Goal: Find specific page/section: Find specific page/section

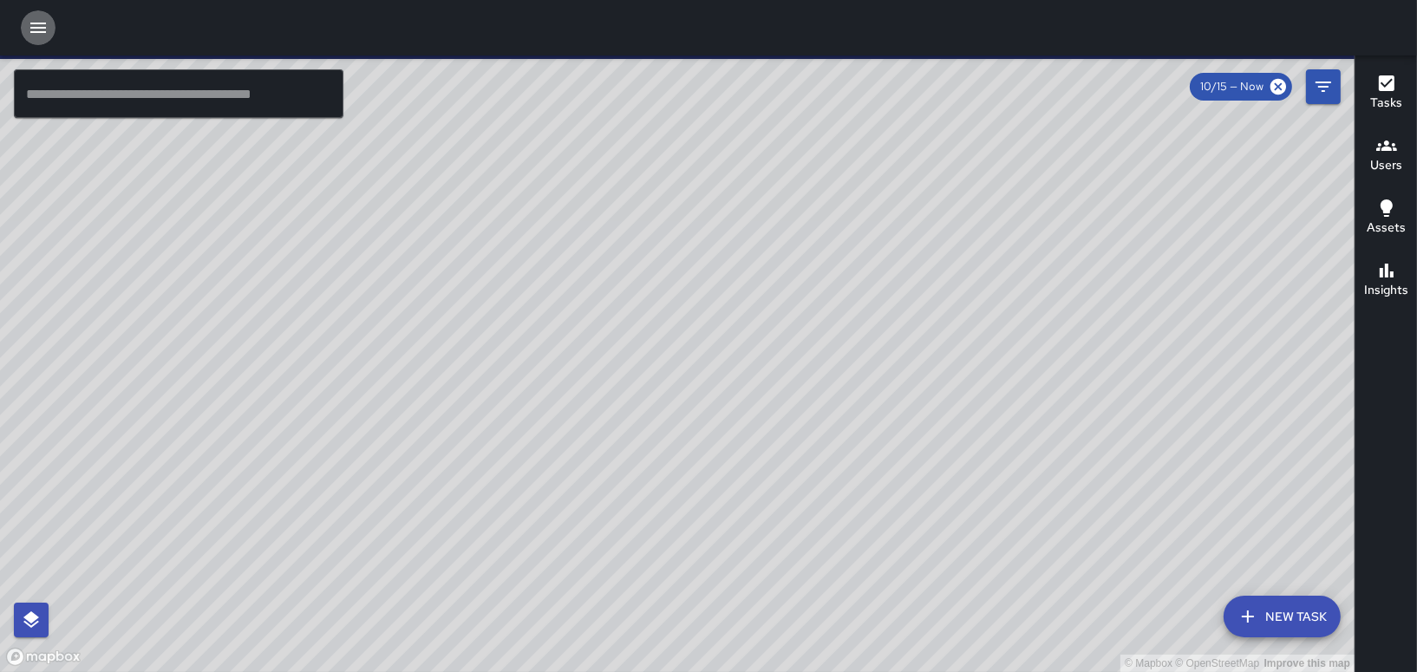
click at [38, 27] on icon "button" at bounding box center [38, 28] width 16 height 10
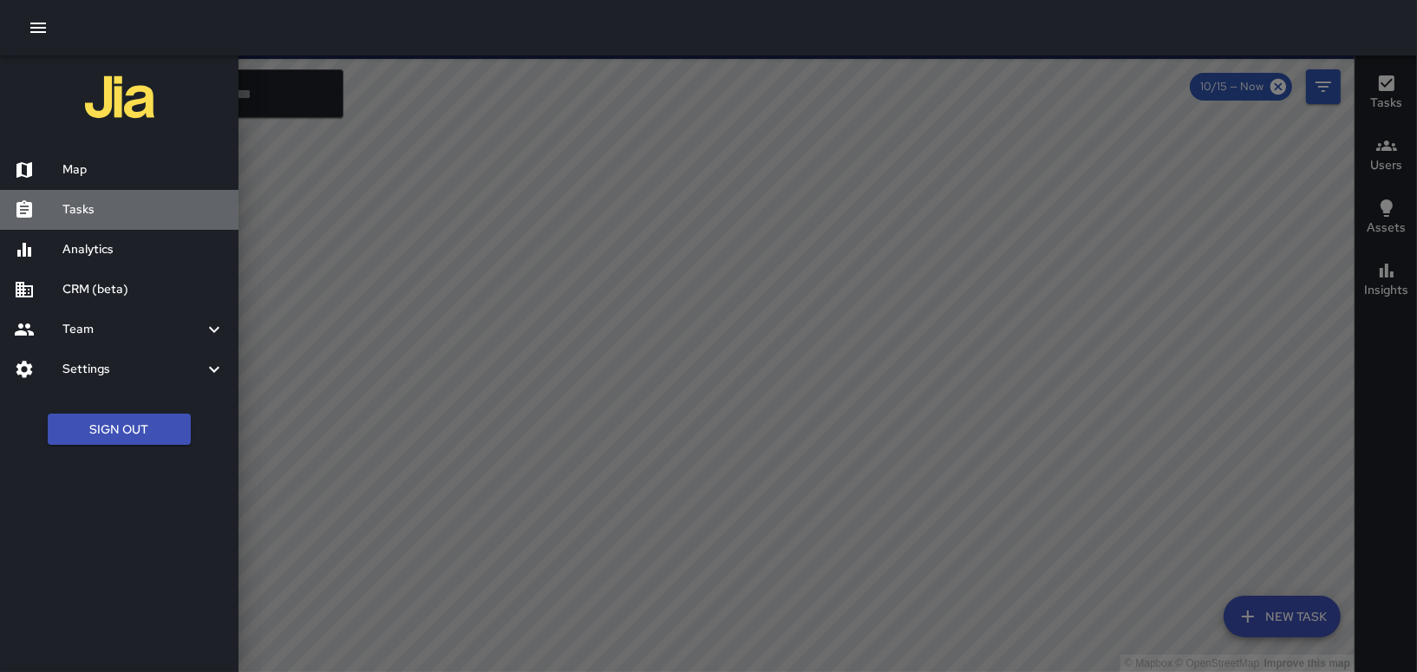
click at [66, 200] on h6 "Tasks" at bounding box center [143, 209] width 162 height 19
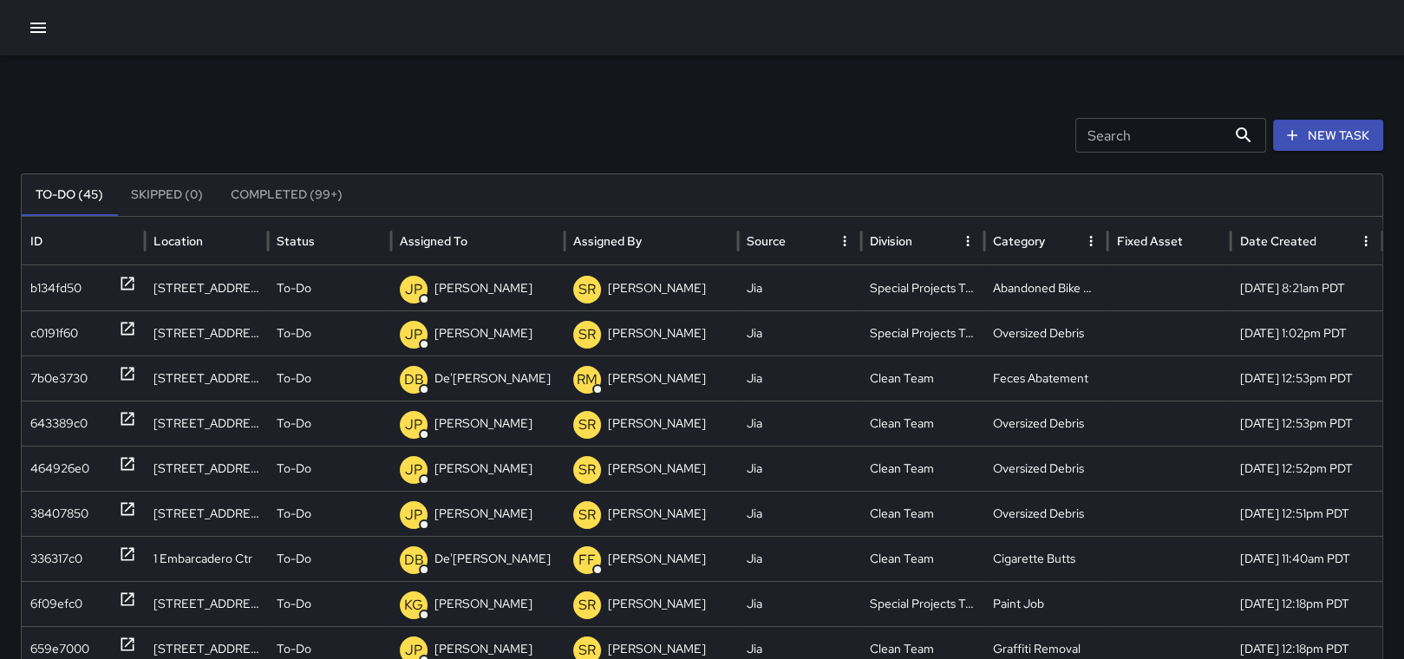
click at [39, 22] on icon "button" at bounding box center [38, 27] width 21 height 21
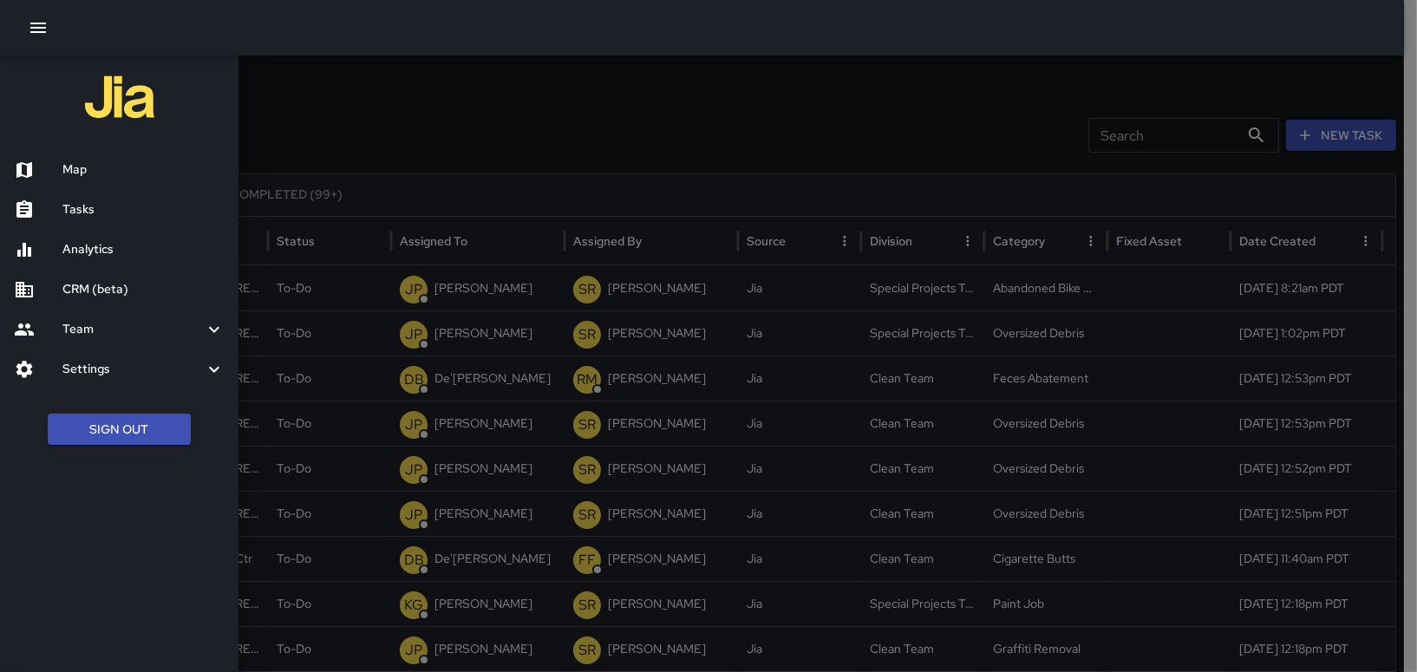
click at [62, 165] on h6 "Map" at bounding box center [143, 169] width 162 height 19
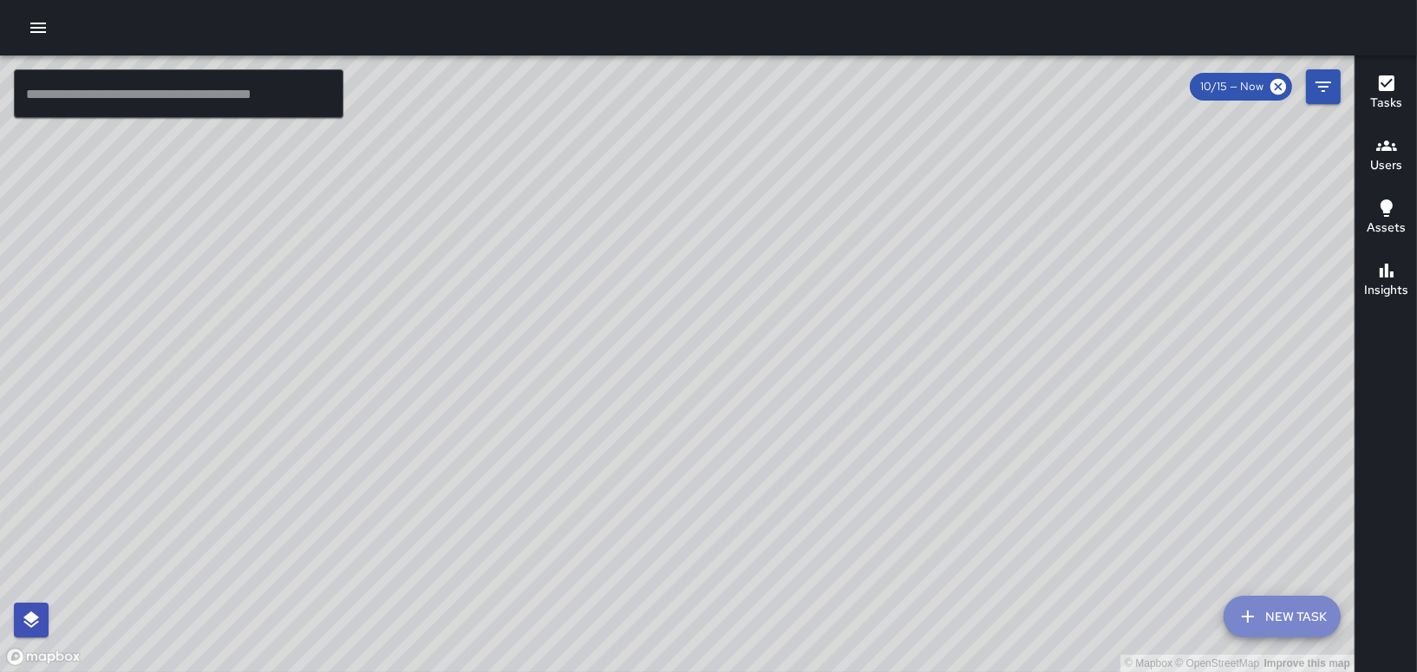
click at [1253, 617] on icon "button" at bounding box center [1248, 616] width 12 height 12
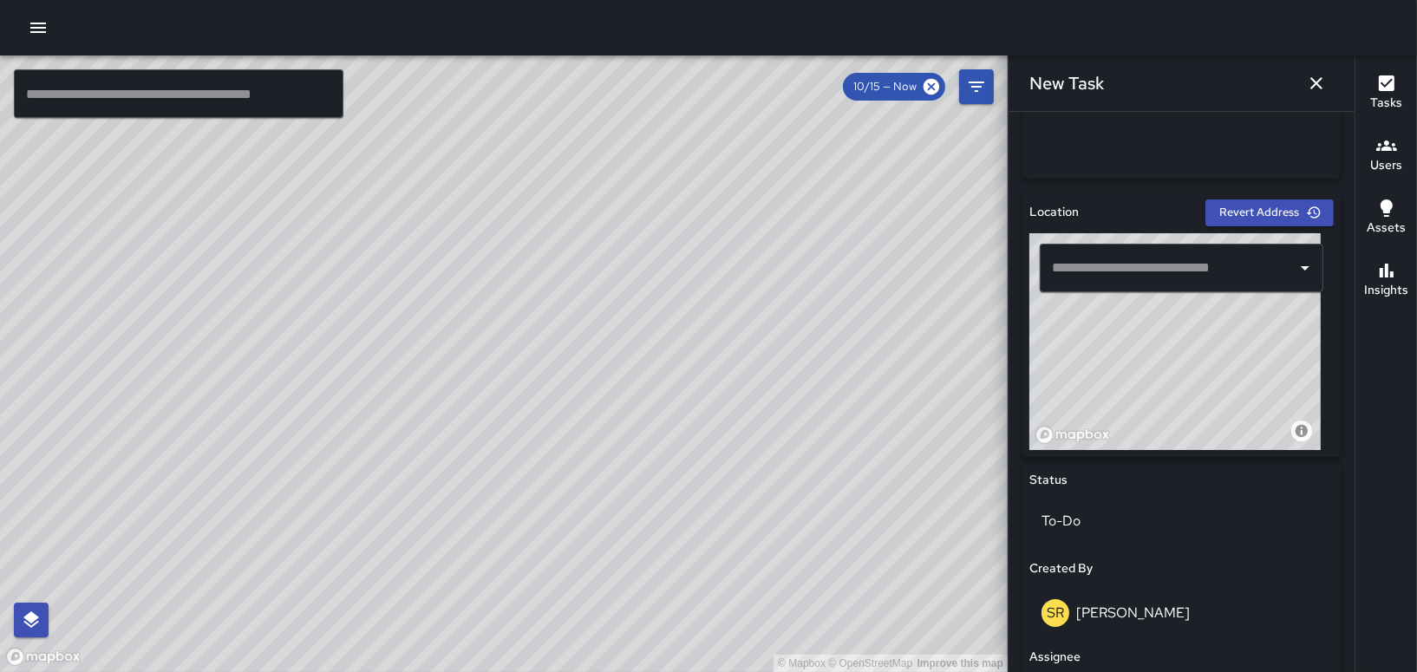
scroll to position [561, 0]
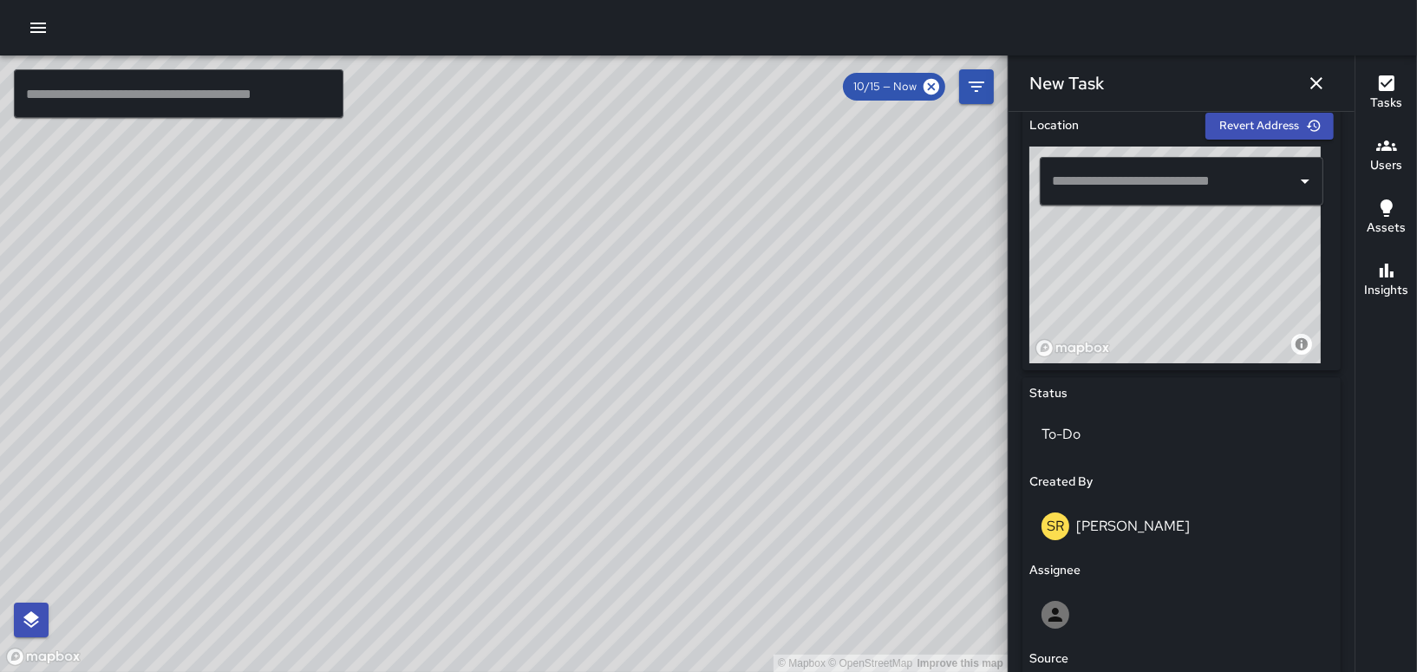
click at [1145, 186] on input "text" at bounding box center [1168, 181] width 242 height 33
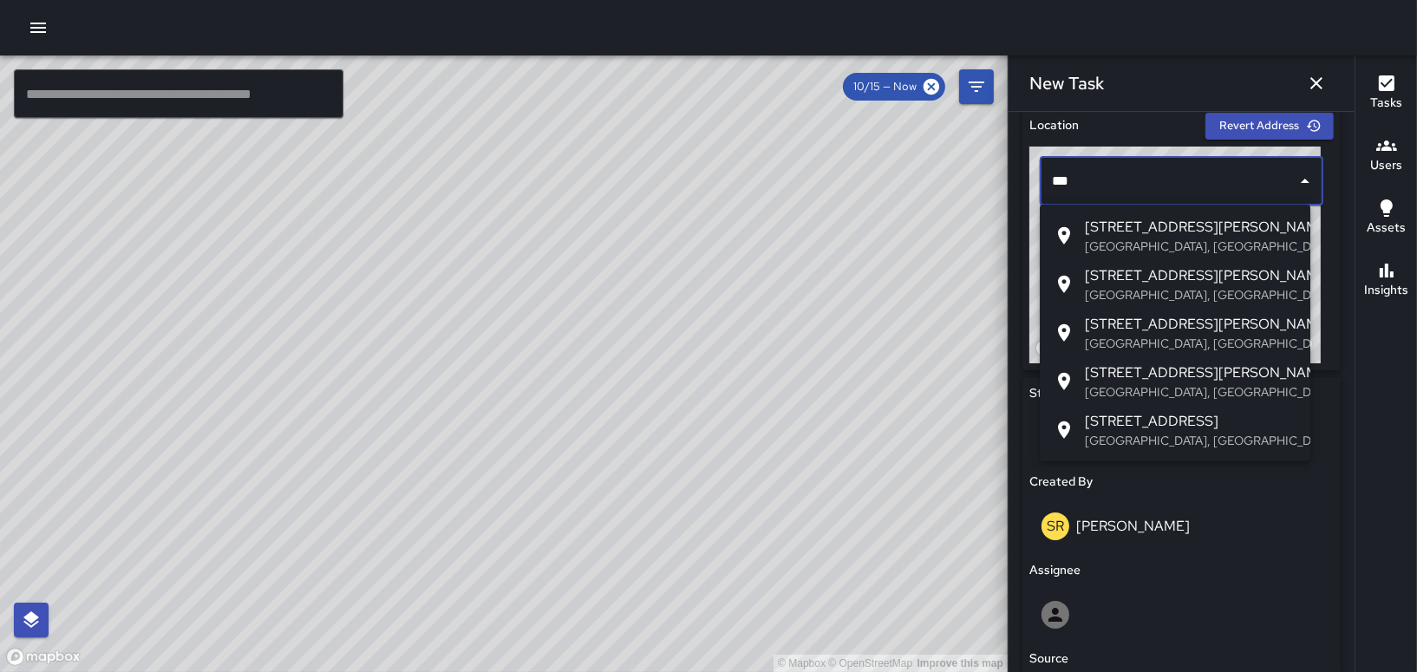
click at [1159, 379] on span "[STREET_ADDRESS][PERSON_NAME]" at bounding box center [1191, 372] width 212 height 21
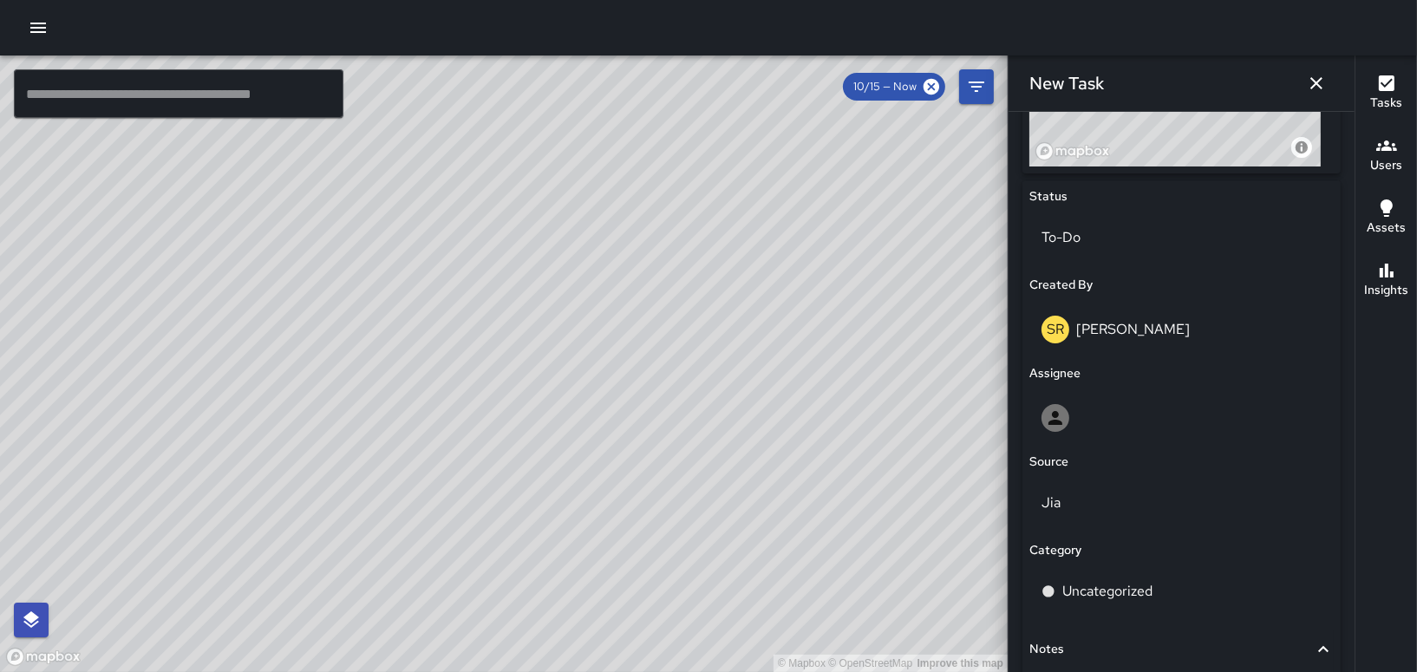
scroll to position [908, 0]
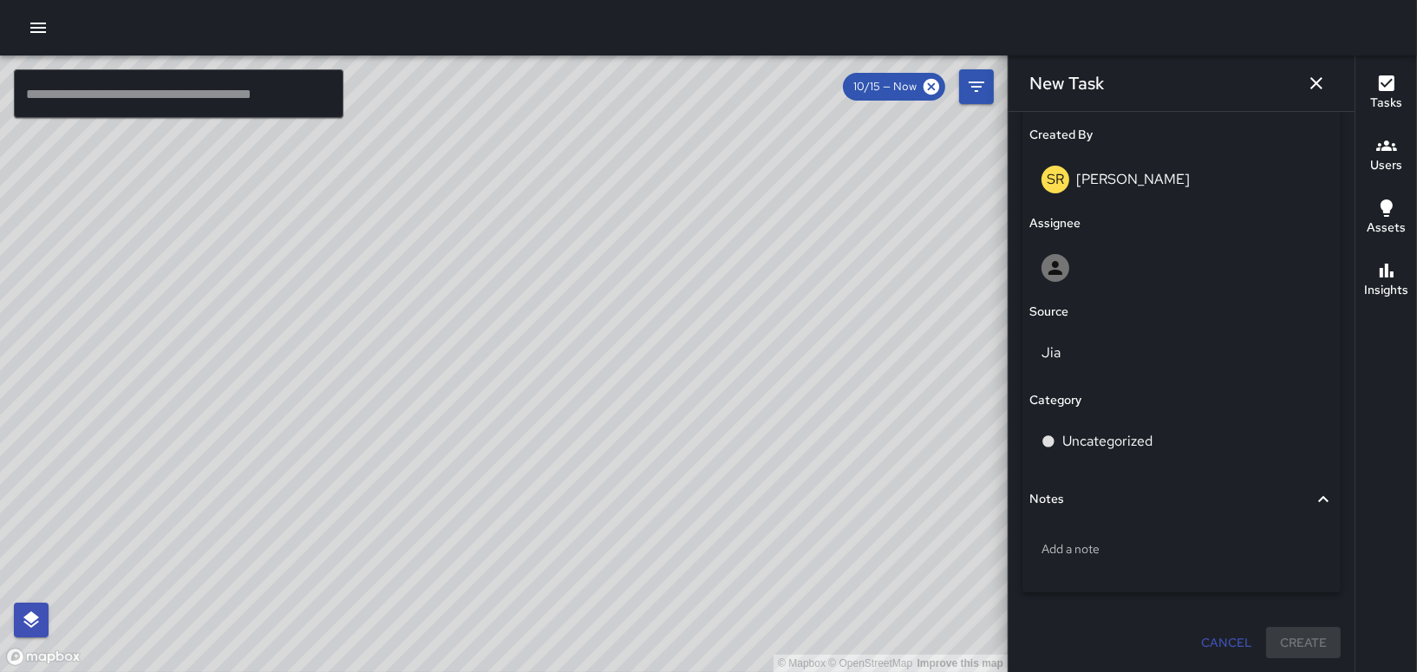
type input "**********"
click at [1058, 499] on h6 "Notes" at bounding box center [1046, 499] width 35 height 19
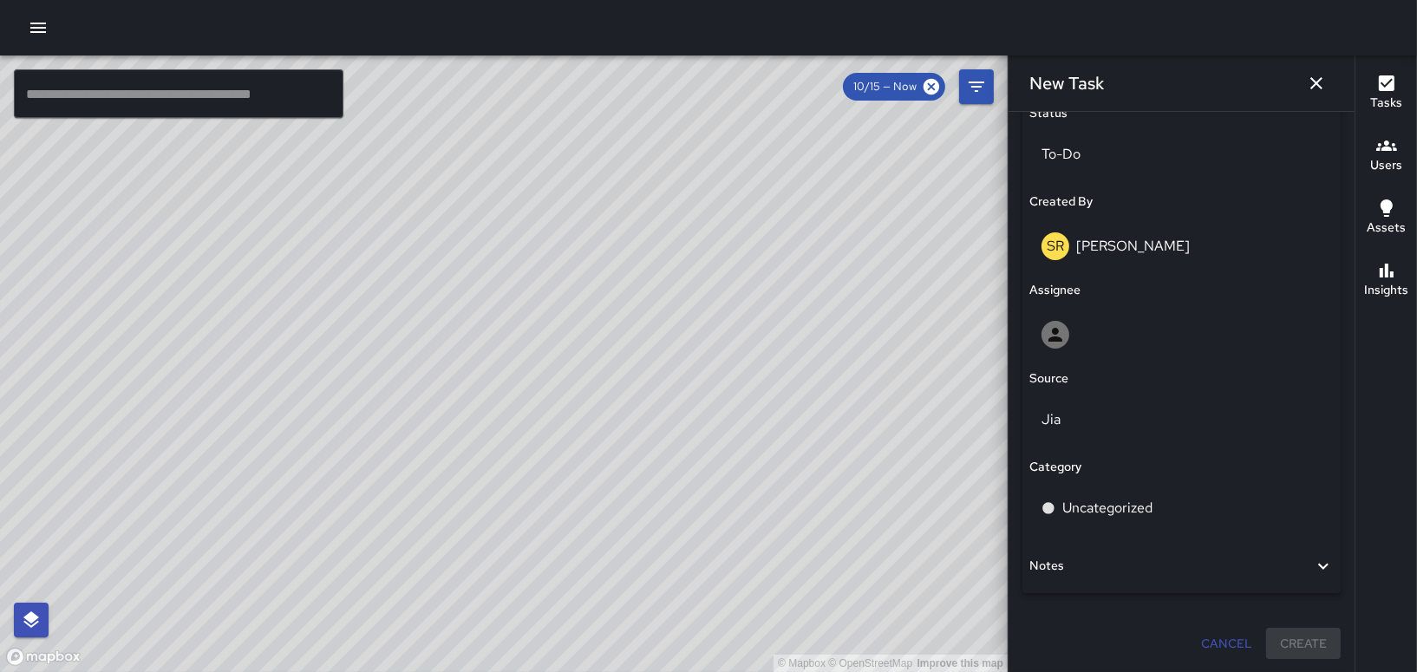
click at [1082, 564] on span "Notes" at bounding box center [1171, 566] width 284 height 19
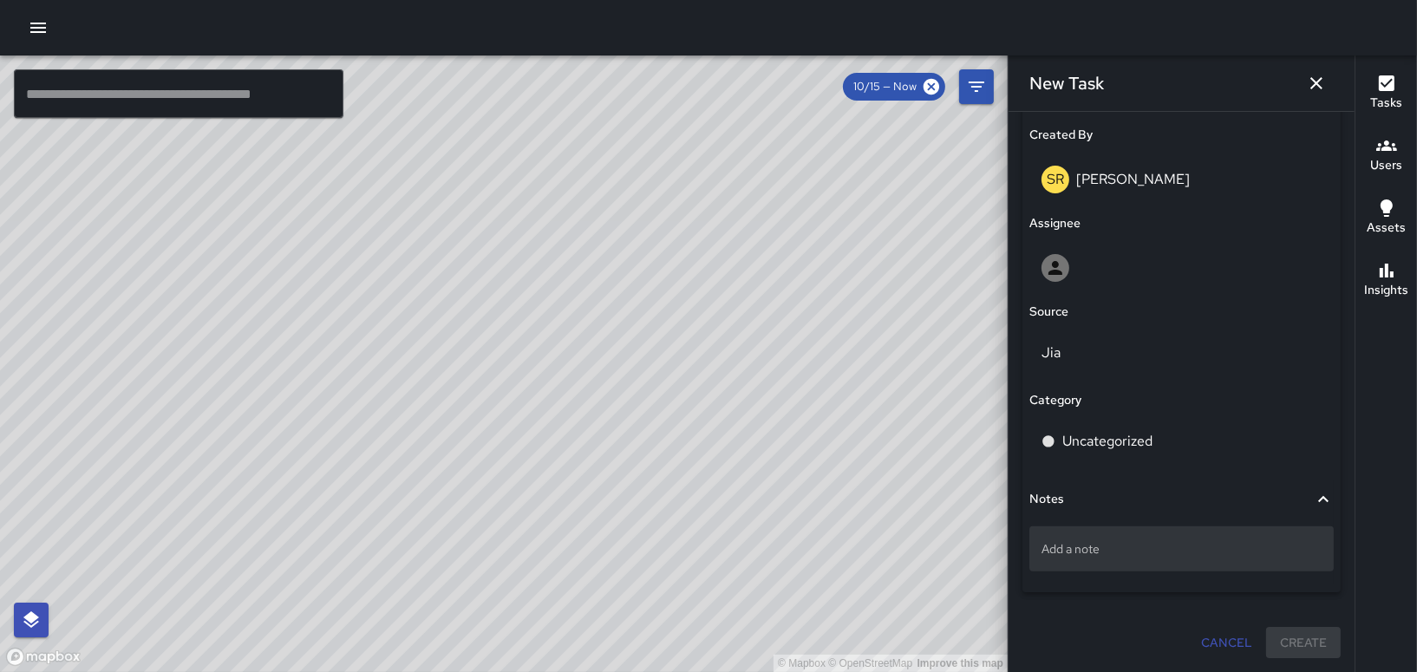
click at [1064, 551] on p "Add a note" at bounding box center [1181, 548] width 280 height 17
click at [1322, 73] on icon "button" at bounding box center [1316, 83] width 21 height 21
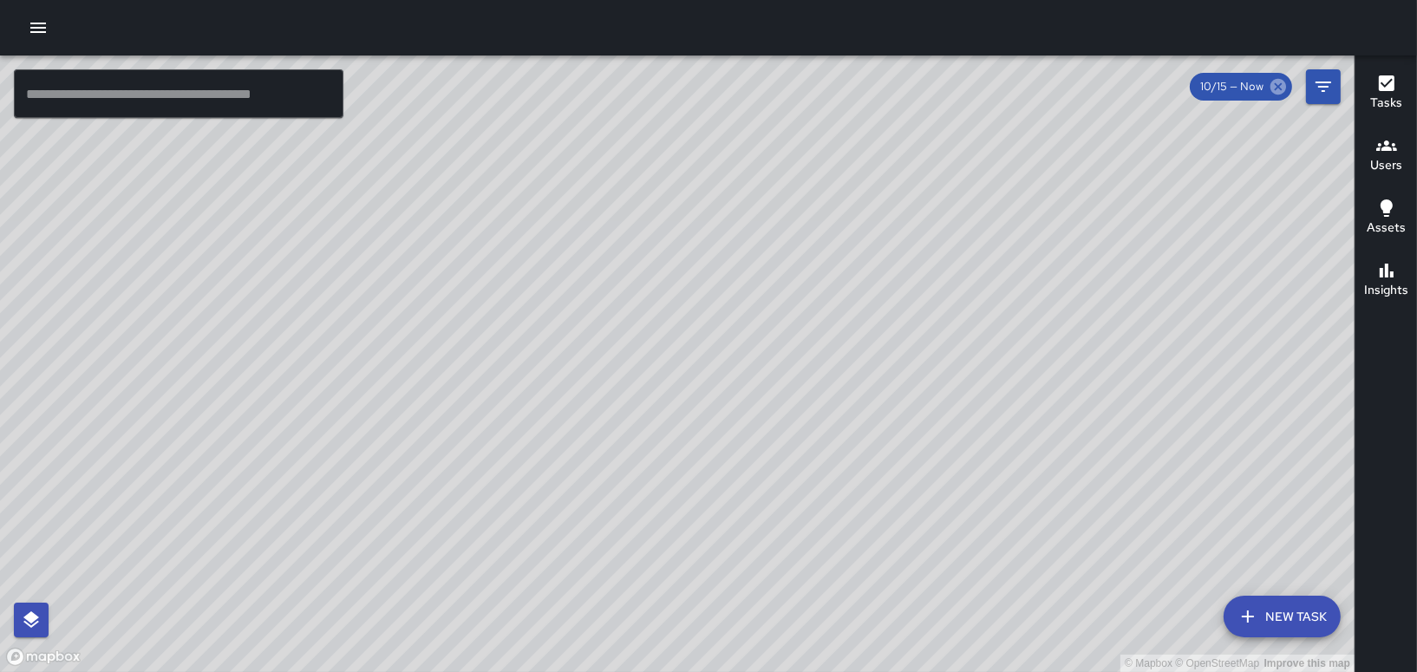
click at [1280, 88] on icon at bounding box center [1278, 86] width 19 height 19
